Goal: Find specific page/section: Find specific page/section

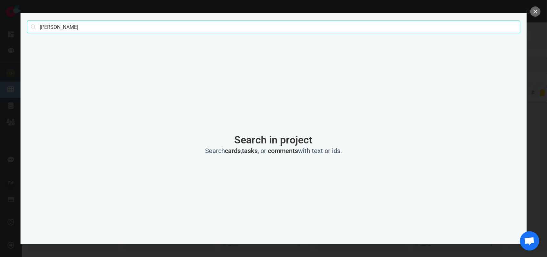
click at [46, 31] on input "[PERSON_NAME]" at bounding box center [274, 27] width 494 height 13
type input "[PERSON_NAME]"
click button "Search" at bounding box center [0, 0] width 0 height 0
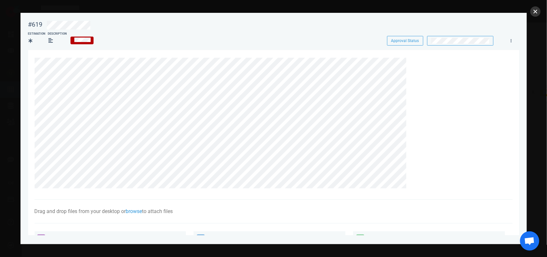
click at [533, 13] on button "close" at bounding box center [535, 11] width 10 height 10
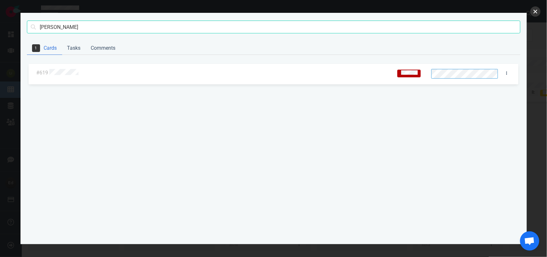
click at [531, 13] on button "close" at bounding box center [535, 11] width 10 height 10
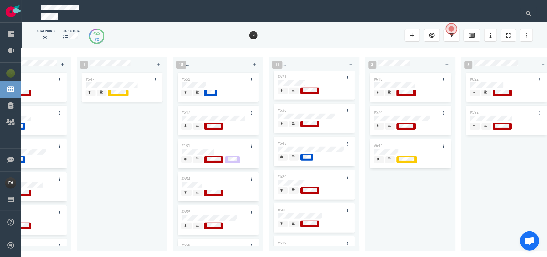
scroll to position [183, 0]
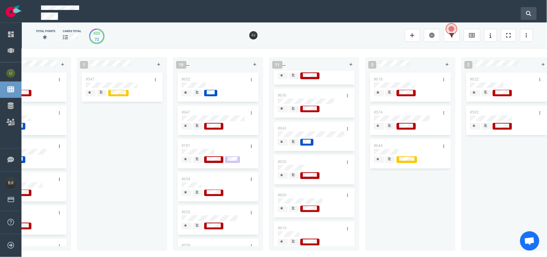
click at [534, 13] on button at bounding box center [529, 13] width 16 height 13
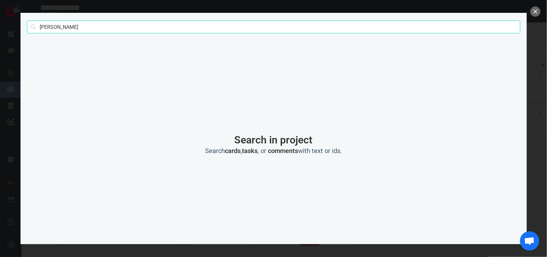
click at [47, 29] on input "[PERSON_NAME]" at bounding box center [274, 27] width 494 height 13
type input "[PERSON_NAME]"
click button "Search" at bounding box center [0, 0] width 0 height 0
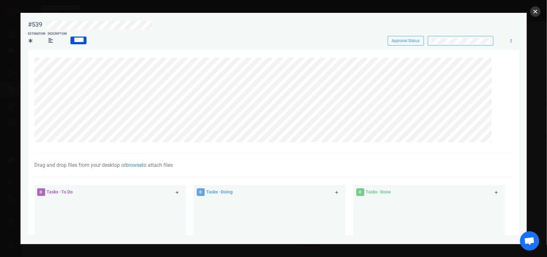
click at [539, 11] on button "close" at bounding box center [535, 11] width 10 height 10
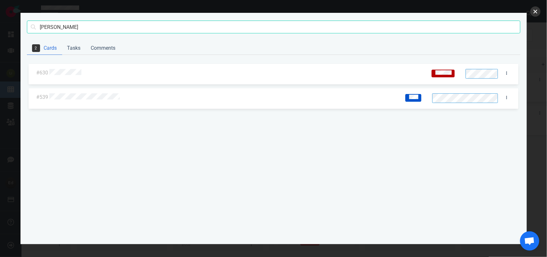
click at [534, 15] on button "close" at bounding box center [535, 11] width 10 height 10
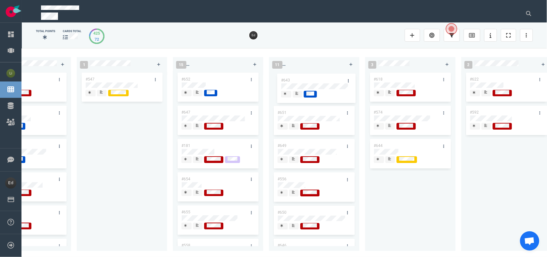
scroll to position [0, 0]
drag, startPoint x: 308, startPoint y: 114, endPoint x: 311, endPoint y: 78, distance: 36.7
click at [311, 78] on div "#651 #649 #556 #650 #646 #621 #636 #643 #626 #600 #619 #643" at bounding box center [314, 157] width 83 height 172
drag, startPoint x: 300, startPoint y: 153, endPoint x: 300, endPoint y: 102, distance: 51.0
click at [300, 102] on div "#643 #651 #649 #556 #650 #646 #621 #636 #626 #600 #619 #636" at bounding box center [314, 157] width 83 height 172
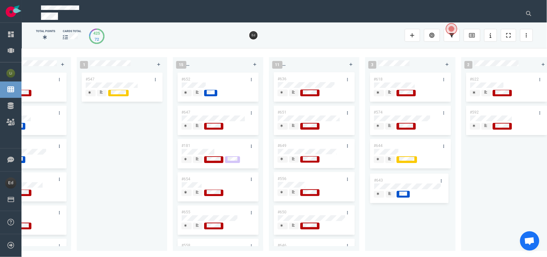
drag, startPoint x: 288, startPoint y: 79, endPoint x: 385, endPoint y: 180, distance: 139.9
click at [385, 180] on div "0 3 #659 #658 #653 13 #656 #641 #639 #634 #635 #608 #611 #602 #603 3 #482 #390 …" at bounding box center [284, 152] width 525 height 208
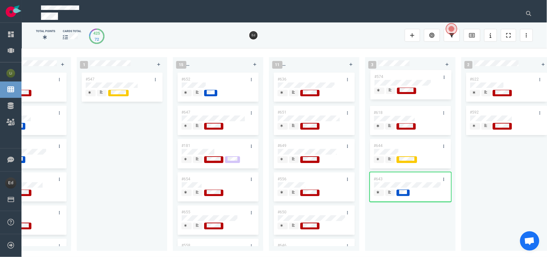
click at [384, 84] on div "#618 #574 #644 #643 #574" at bounding box center [410, 157] width 83 height 172
